Goal: Information Seeking & Learning: Learn about a topic

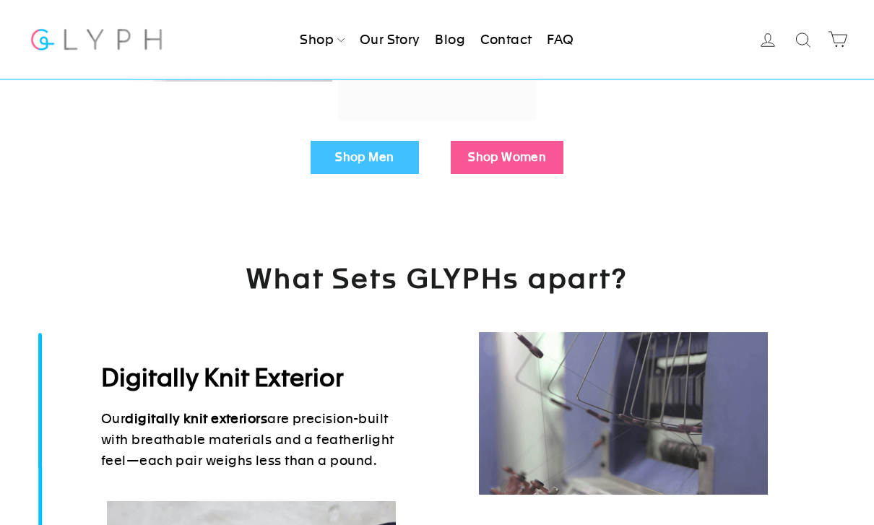
scroll to position [538, 0]
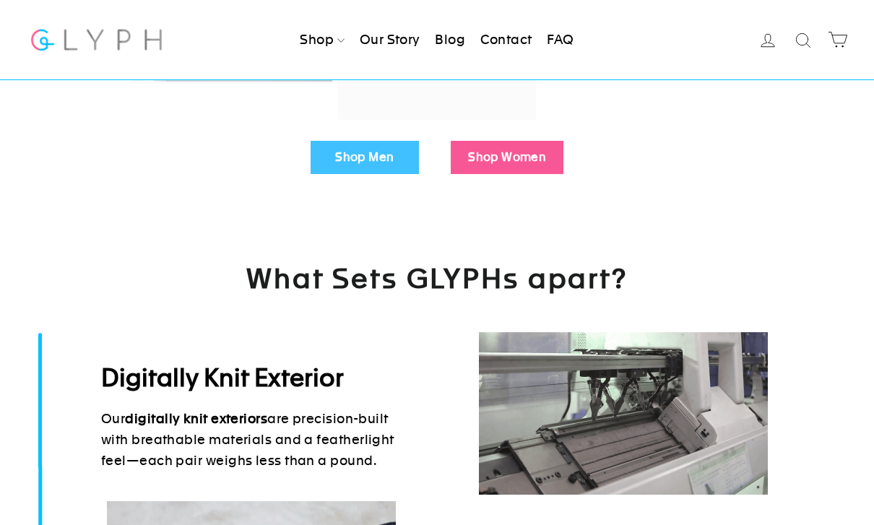
click at [383, 152] on link "Shop Men" at bounding box center [365, 157] width 108 height 33
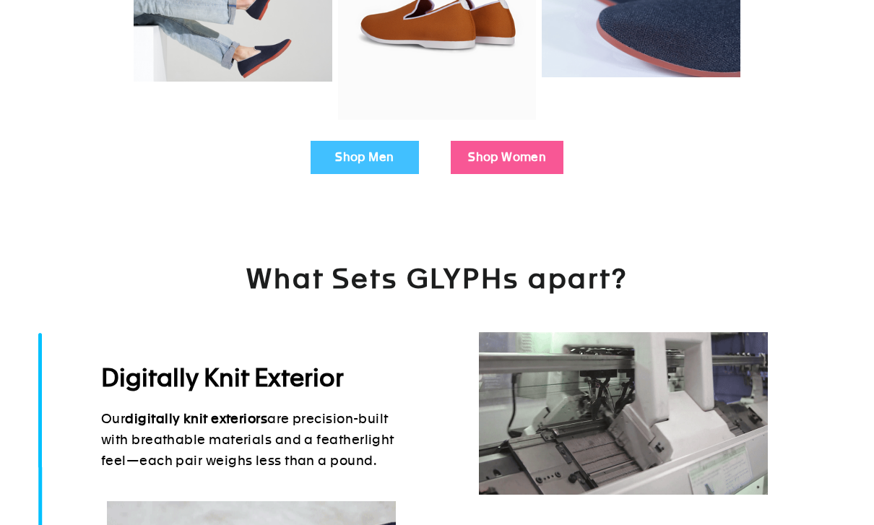
scroll to position [584, 0]
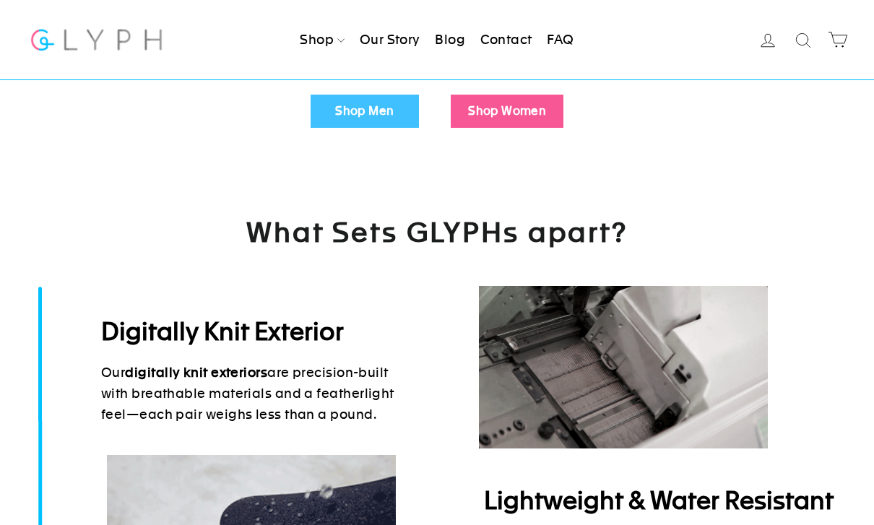
click at [568, 42] on link "FAQ" at bounding box center [560, 40] width 38 height 32
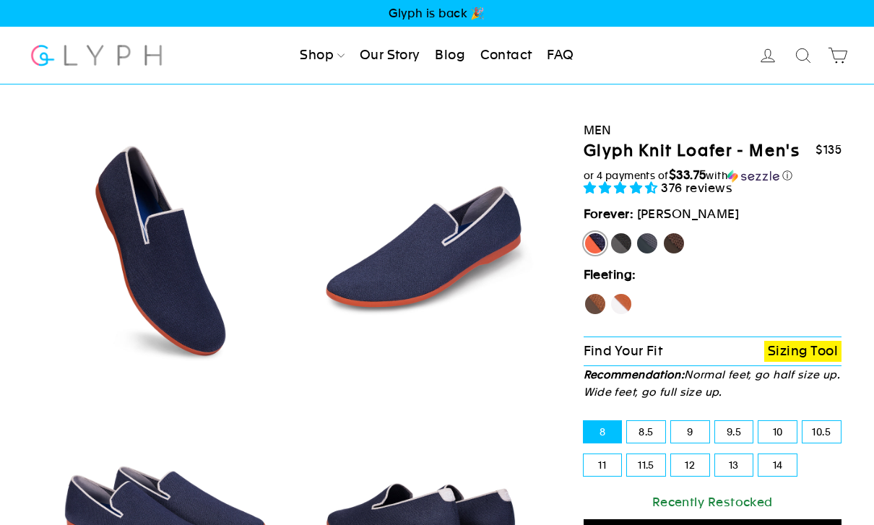
select select "highest-rating"
click at [632, 306] on label "Fox" at bounding box center [621, 304] width 23 height 23
click at [611, 293] on input "Fox" at bounding box center [610, 293] width 1 height 1
radio input "true"
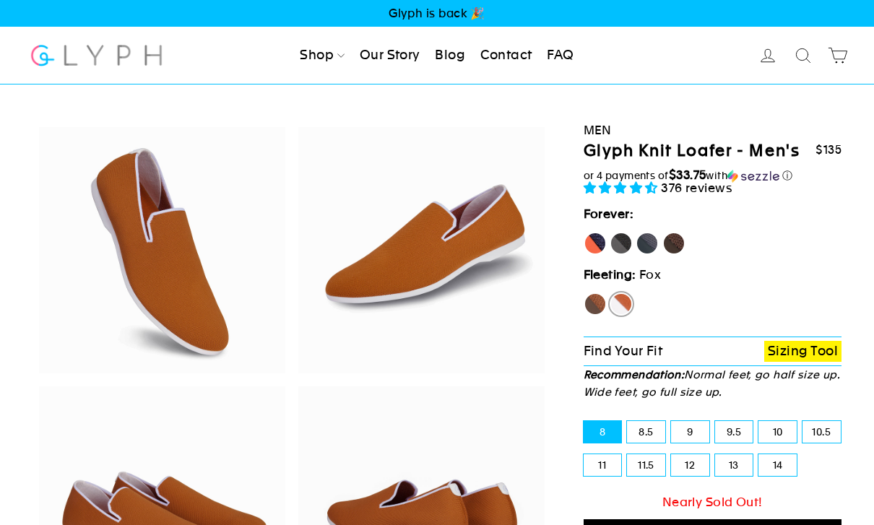
click at [611, 458] on label "11" at bounding box center [603, 466] width 38 height 22
click at [585, 455] on input "11" at bounding box center [584, 455] width 1 height 1
radio input "true"
click at [630, 236] on label "Panther" at bounding box center [621, 243] width 23 height 23
click at [611, 233] on input "Panther" at bounding box center [610, 232] width 1 height 1
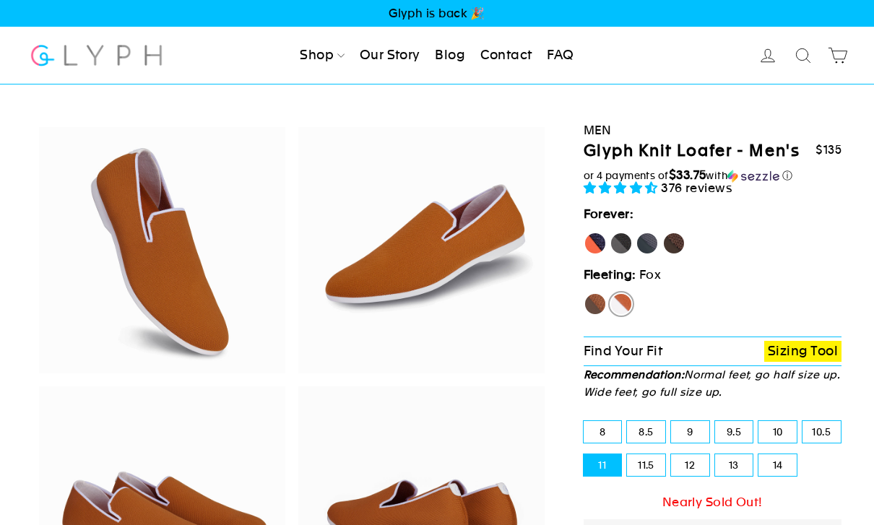
radio input "true"
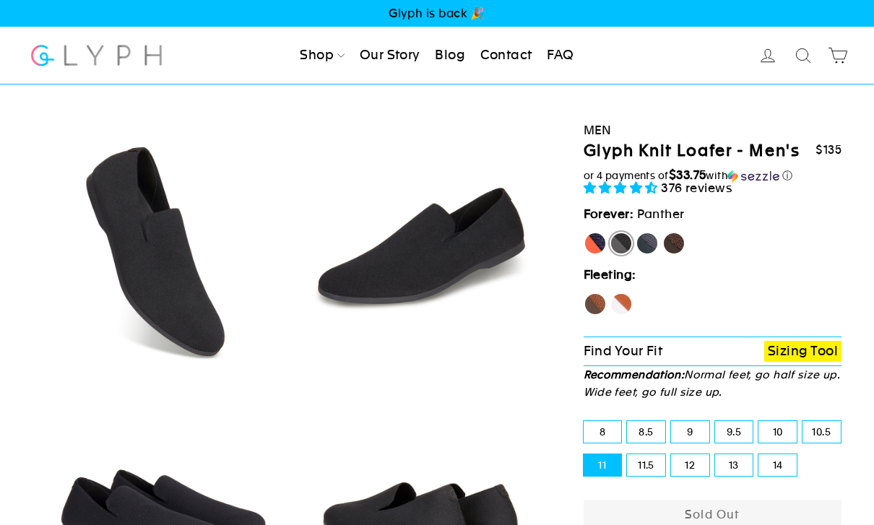
click at [653, 245] on label "Rhino" at bounding box center [647, 243] width 23 height 23
click at [637, 233] on input "Rhino" at bounding box center [636, 232] width 1 height 1
radio input "true"
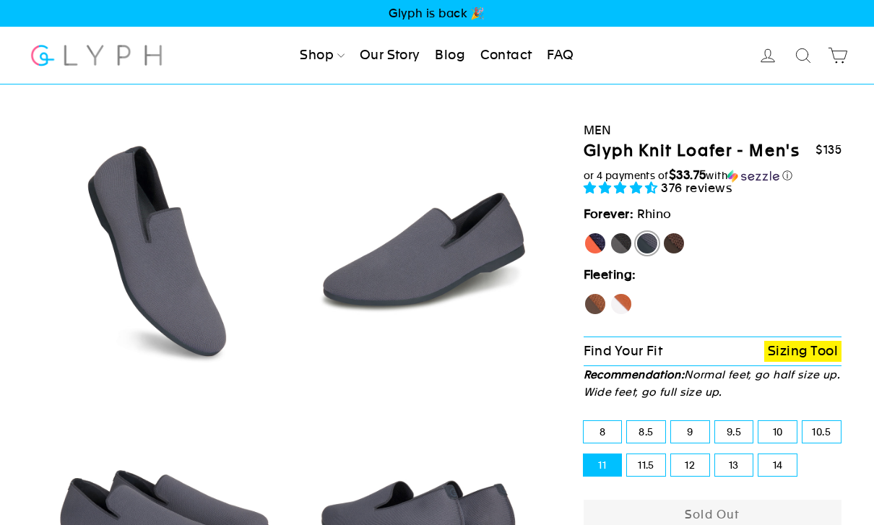
click at [678, 243] on label "Mustang" at bounding box center [674, 243] width 23 height 23
click at [663, 233] on input "Mustang" at bounding box center [663, 232] width 1 height 1
radio input "true"
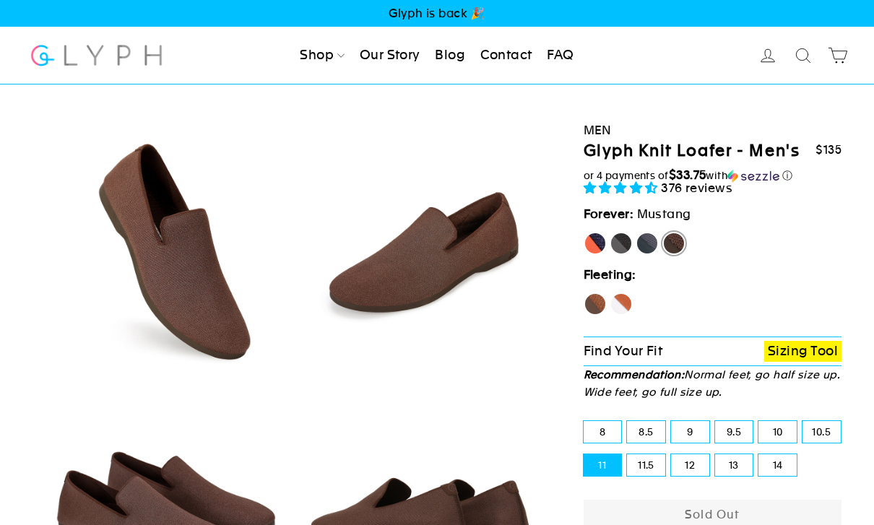
click at [601, 246] on label "[PERSON_NAME]" at bounding box center [595, 243] width 23 height 23
click at [585, 233] on input "[PERSON_NAME]" at bounding box center [584, 232] width 1 height 1
radio input "true"
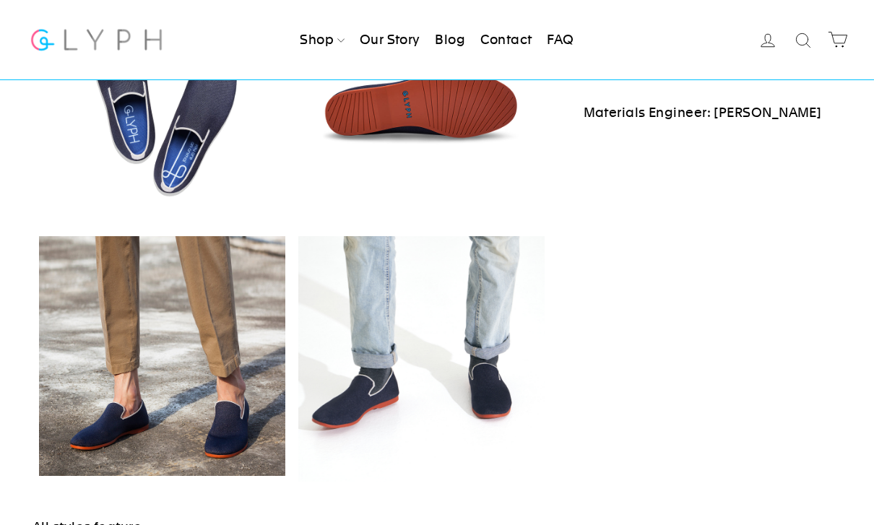
scroll to position [687, 0]
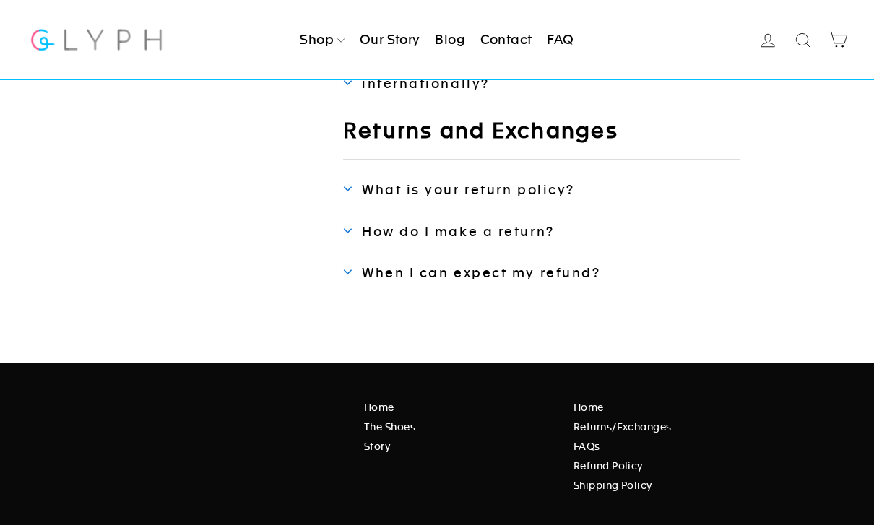
scroll to position [791, 0]
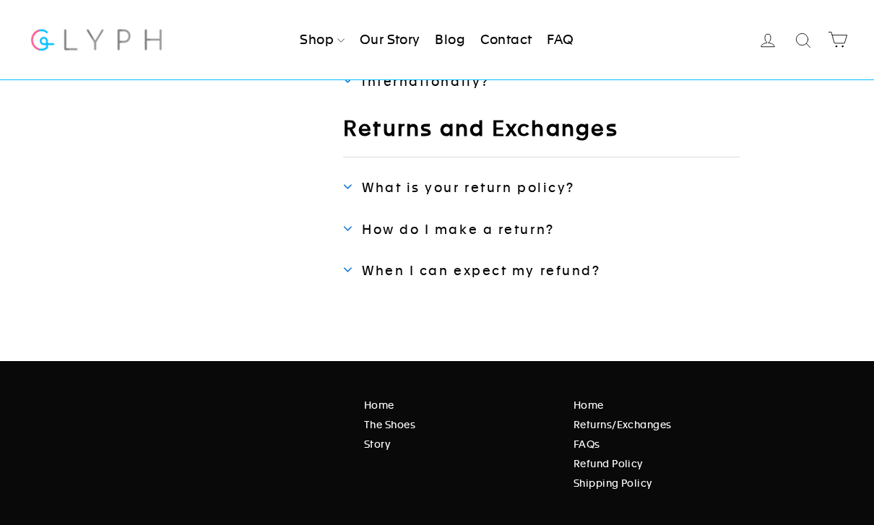
click at [616, 417] on link "Returns/Exchanges" at bounding box center [705, 425] width 263 height 16
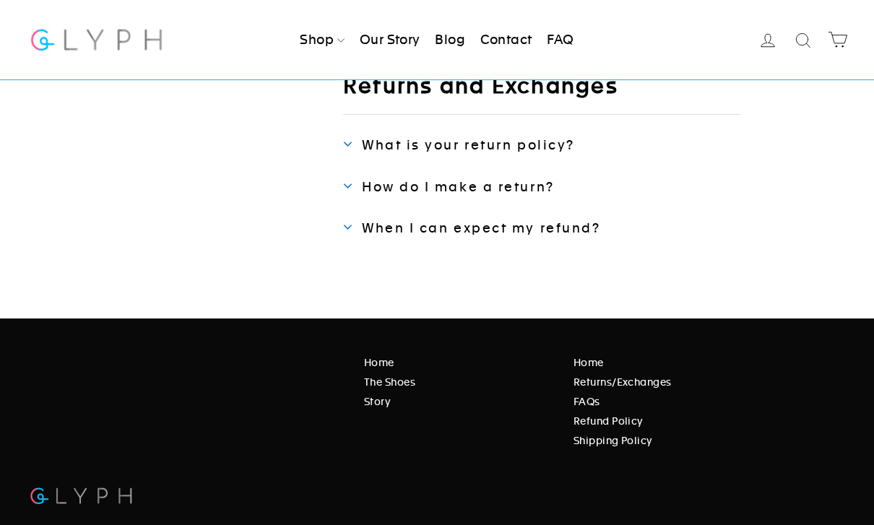
scroll to position [837, 0]
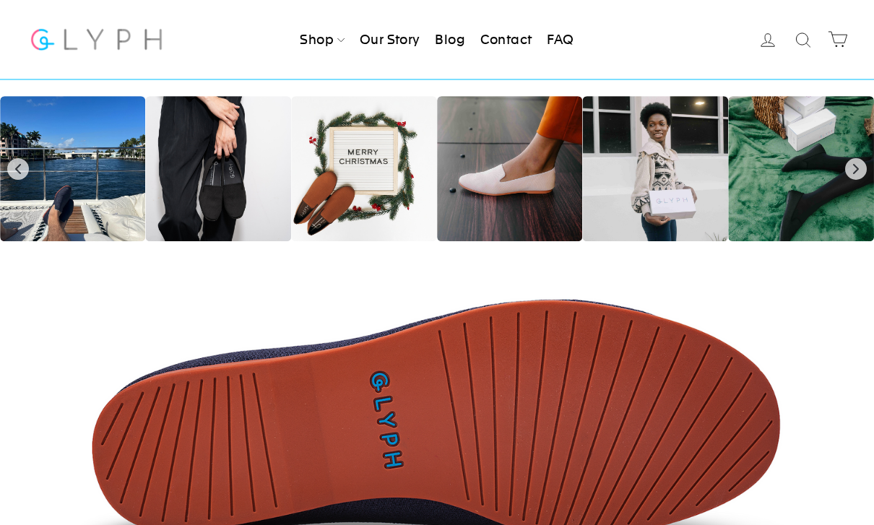
scroll to position [1919, 0]
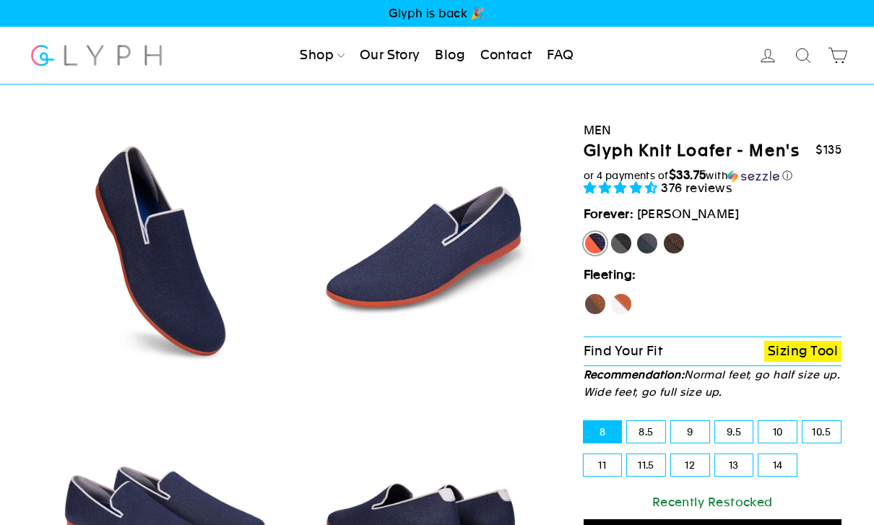
select select "highest-rating"
click at [801, 61] on icon at bounding box center [803, 56] width 20 height 20
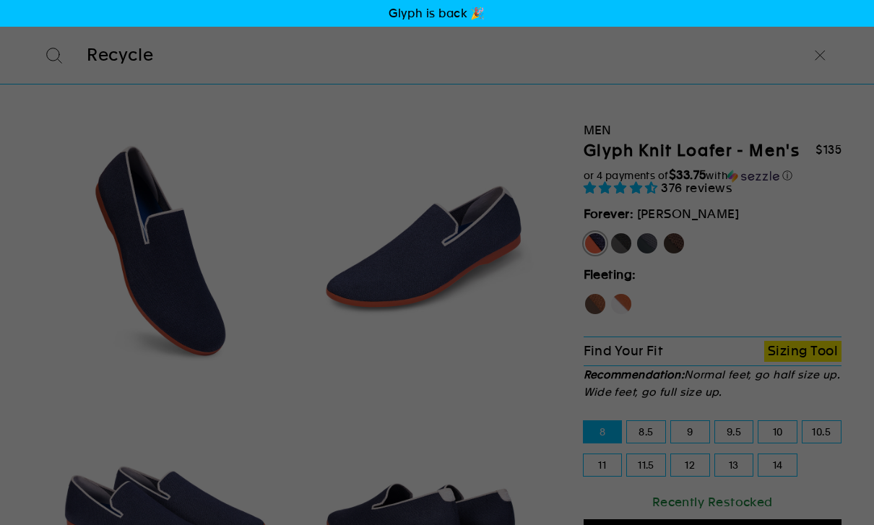
type input "Recycle"
click at [54, 54] on button "Search" at bounding box center [54, 55] width 51 height 29
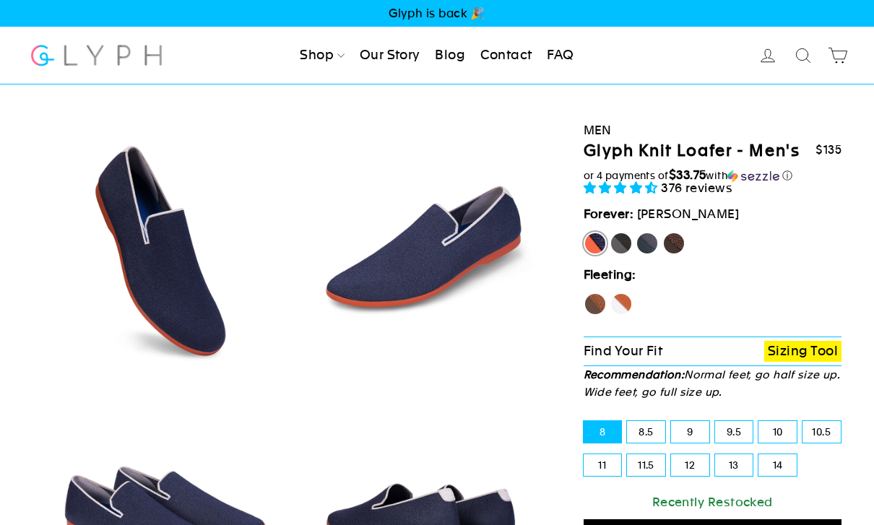
select select "highest-rating"
click at [625, 245] on label "Panther" at bounding box center [621, 243] width 23 height 23
click at [611, 233] on input "Panther" at bounding box center [610, 232] width 1 height 1
radio input "true"
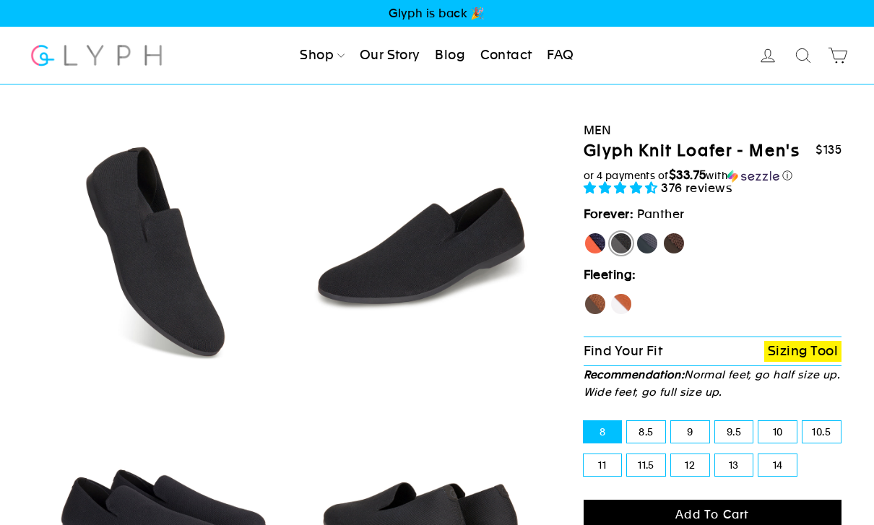
click at [594, 303] on label "Hawk" at bounding box center [595, 304] width 23 height 23
click at [585, 293] on input "Hawk" at bounding box center [584, 293] width 1 height 1
radio input "true"
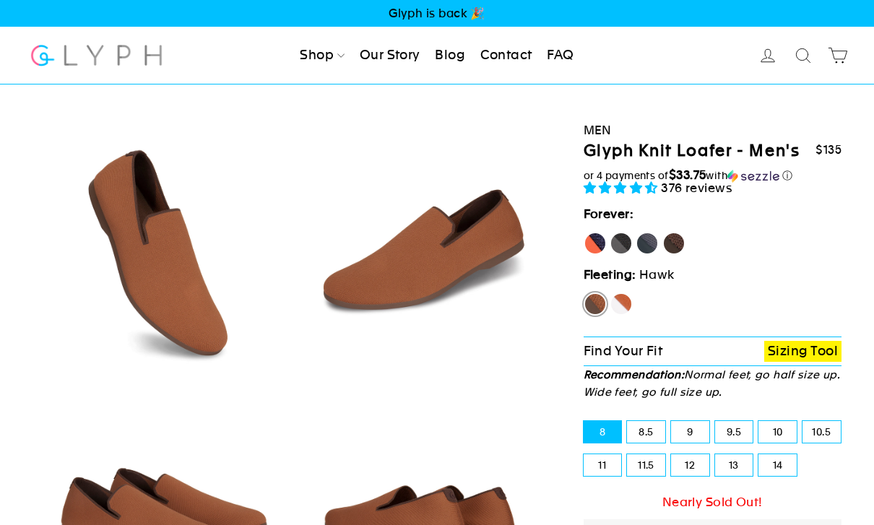
click at [631, 230] on div "Forever: [GEOGRAPHIC_DATA] Panther [GEOGRAPHIC_DATA] Mustang" at bounding box center [713, 235] width 259 height 61
click at [630, 239] on label "Panther" at bounding box center [621, 243] width 23 height 23
click at [611, 233] on input "Panther" at bounding box center [610, 232] width 1 height 1
radio input "true"
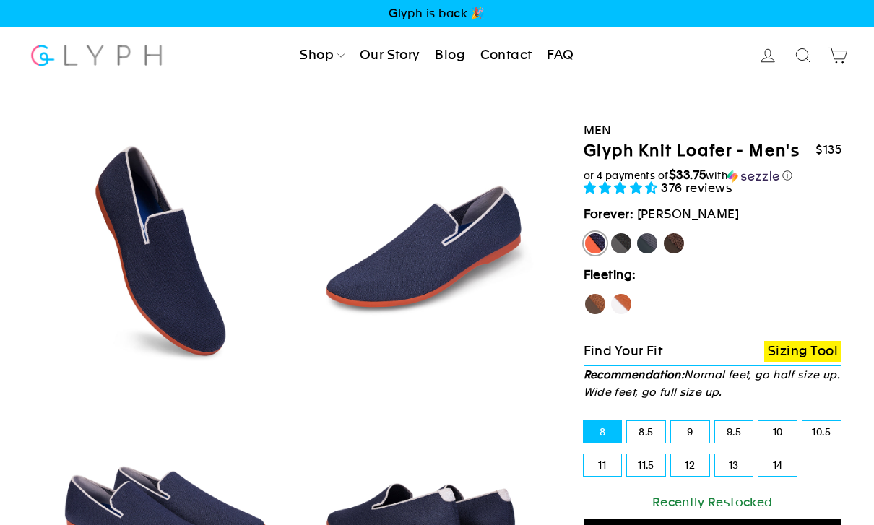
select select "highest-rating"
